Goal: Task Accomplishment & Management: Manage account settings

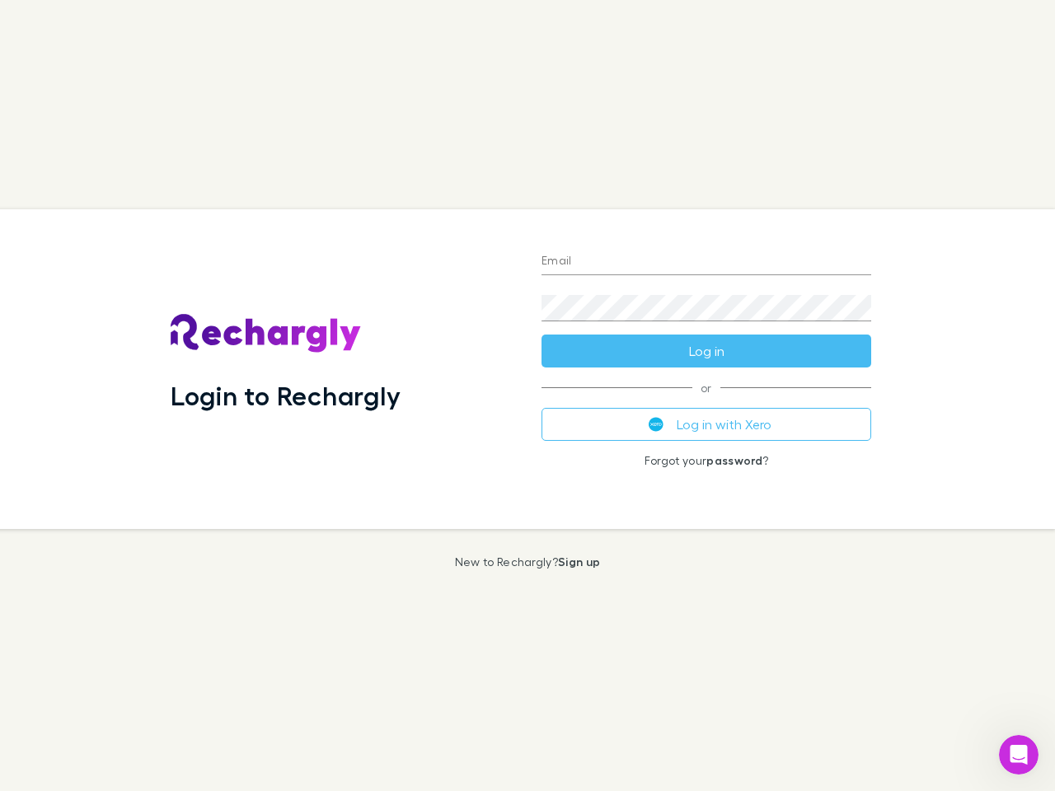
click at [527, 395] on div "Login to Rechargly" at bounding box center [342, 369] width 371 height 320
click at [706, 262] on input "Email" at bounding box center [706, 262] width 330 height 26
click at [706, 351] on form "Email Password Log in" at bounding box center [706, 302] width 330 height 132
click at [706, 424] on div "Email Password Log in or Log in with Xero Forgot your password ?" at bounding box center [706, 369] width 356 height 320
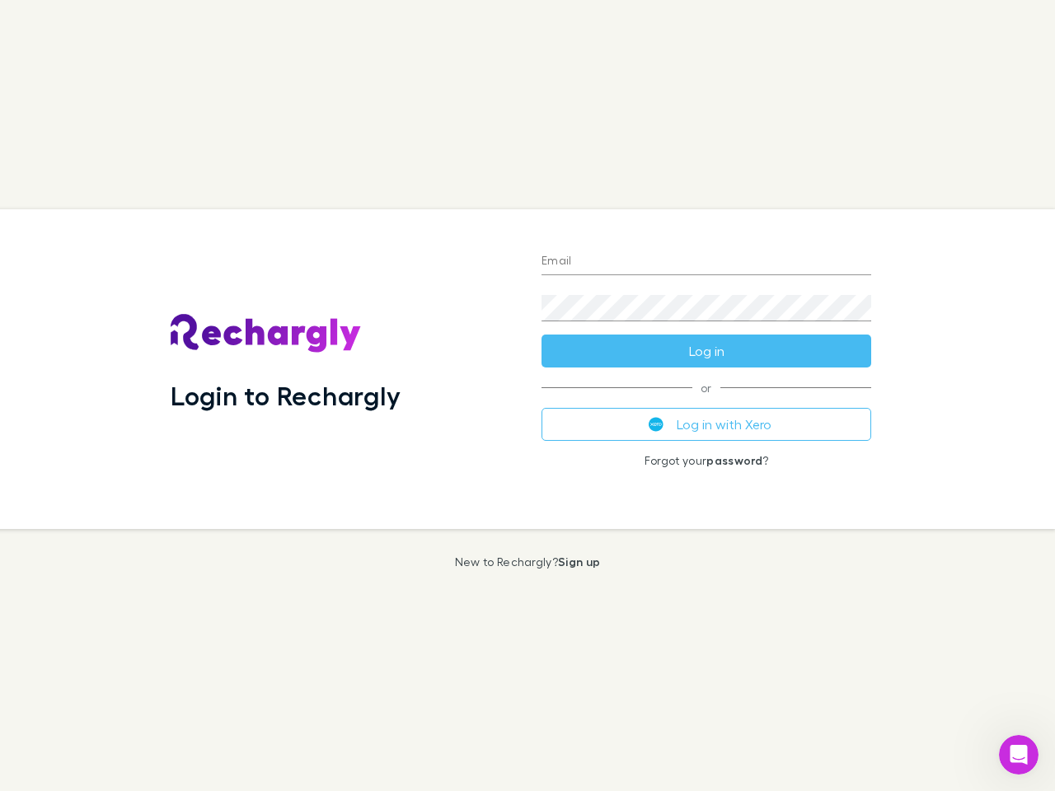
click at [1018, 755] on icon "Open Intercom Messenger" at bounding box center [1018, 755] width 27 height 27
